Goal: Register for event/course

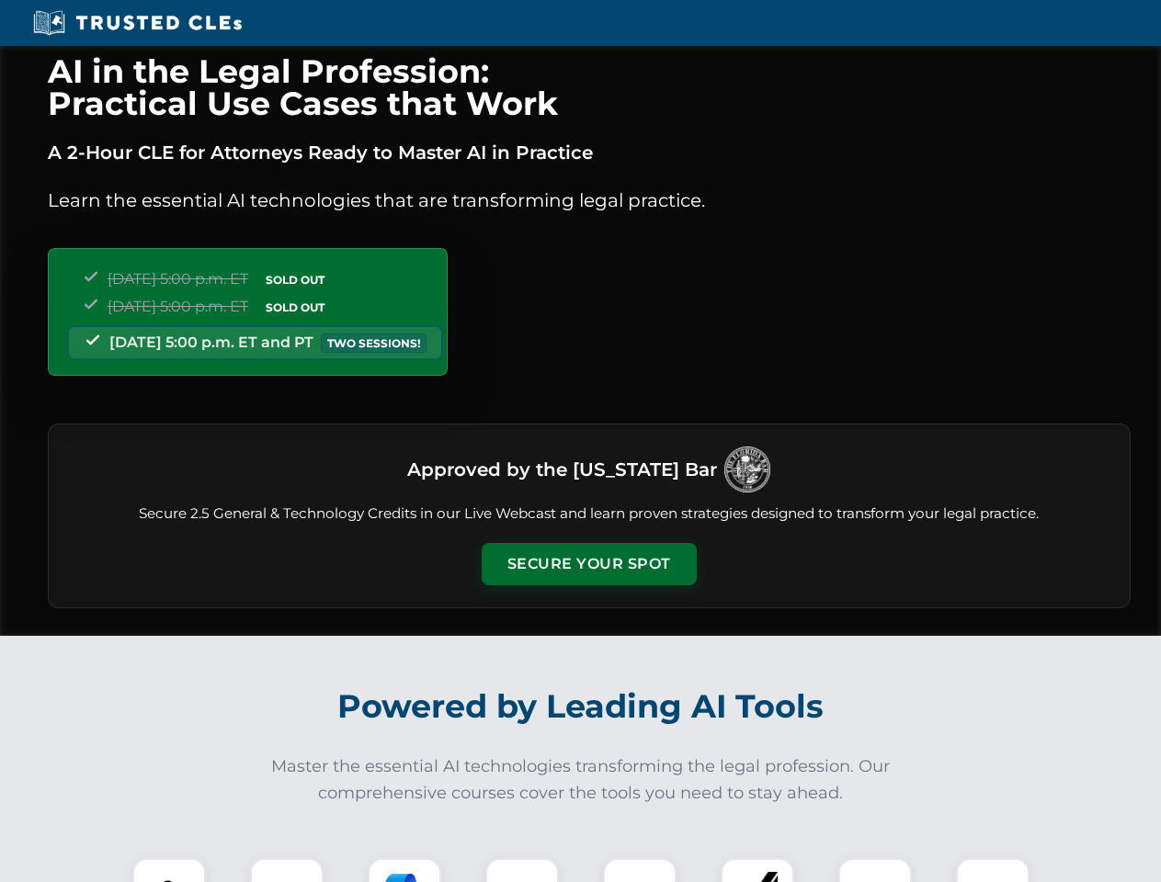
click at [588, 564] on button "Secure Your Spot" at bounding box center [589, 564] width 215 height 42
click at [169, 870] on img at bounding box center [168, 894] width 53 height 53
